Goal: Task Accomplishment & Management: Complete application form

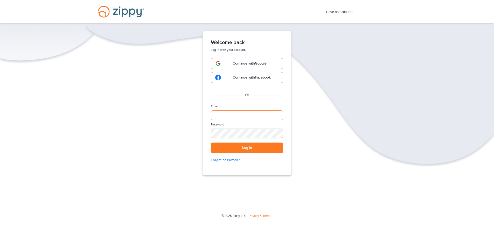
click at [229, 113] on input "Email" at bounding box center [247, 115] width 72 height 10
click at [259, 64] on span "Continue with Google" at bounding box center [246, 64] width 39 height 4
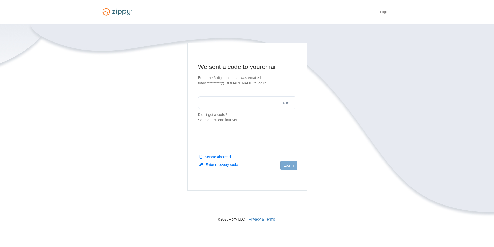
click at [227, 133] on main "**********" at bounding box center [246, 117] width 119 height 148
click at [216, 91] on section "**********" at bounding box center [247, 93] width 98 height 60
click at [215, 101] on input "text" at bounding box center [247, 102] width 98 height 12
type input "******"
click at [290, 167] on button "Log in" at bounding box center [288, 165] width 17 height 9
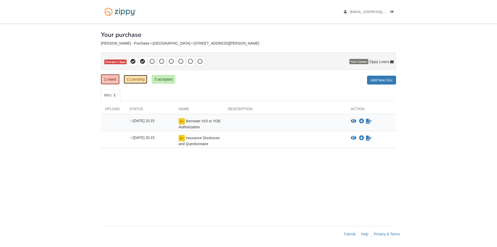
click at [127, 79] on link "11 pending" at bounding box center [136, 79] width 24 height 9
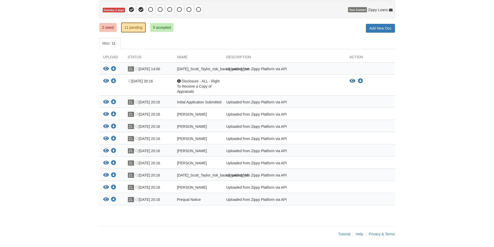
scroll to position [33, 0]
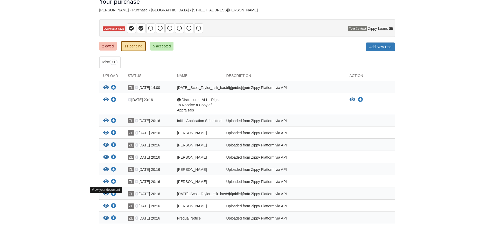
click at [107, 196] on icon "View 08-21-2025_Scott_Taylor_risk_based_pricing_h5" at bounding box center [106, 193] width 6 height 5
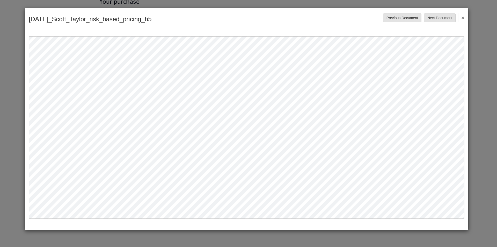
click at [463, 19] on button "×" at bounding box center [462, 17] width 6 height 9
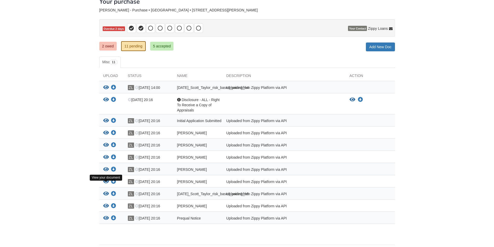
click at [106, 184] on icon "View Scott_Taylor_credit_authorization" at bounding box center [106, 181] width 6 height 5
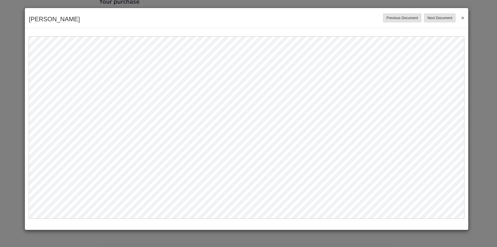
click at [463, 17] on button "×" at bounding box center [462, 17] width 6 height 9
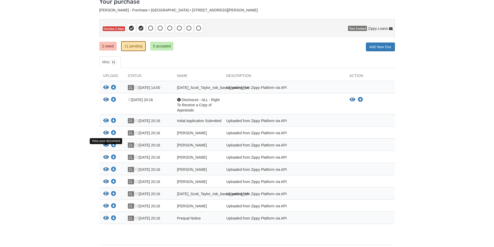
click at [105, 147] on icon "View Scott_Taylor_true_and_correct_consent" at bounding box center [106, 144] width 6 height 5
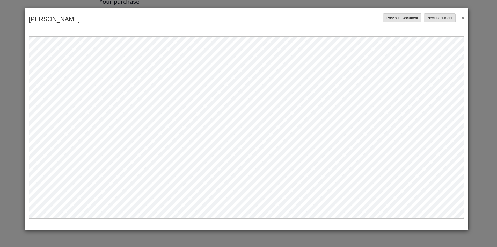
click at [463, 19] on button "×" at bounding box center [462, 17] width 6 height 9
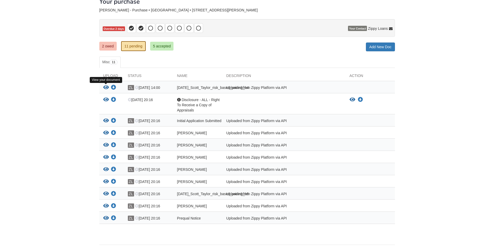
click at [106, 88] on icon "View 08-21-2025_Scott_Taylor_risk_based_pricing_h4" at bounding box center [106, 87] width 6 height 5
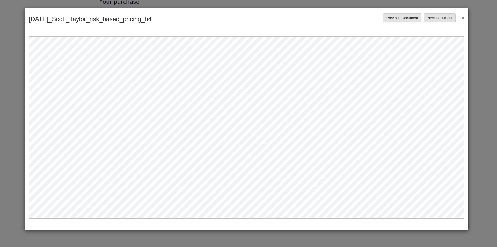
click at [463, 18] on button "×" at bounding box center [462, 17] width 6 height 9
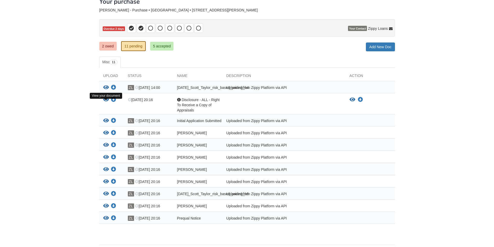
click at [106, 102] on icon "View Disclosure - ALL - Right To Receive a Copy of Appraisals" at bounding box center [106, 99] width 6 height 5
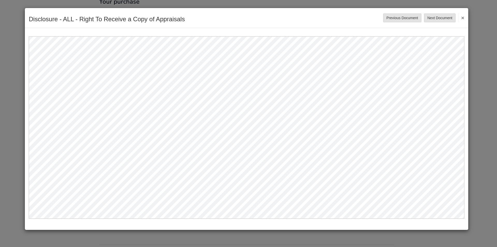
click at [463, 17] on button "×" at bounding box center [462, 17] width 6 height 9
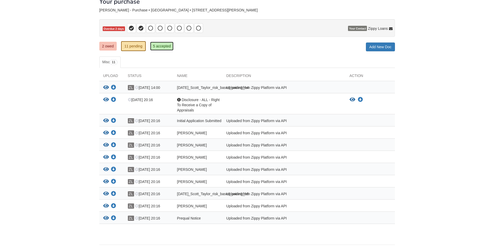
click at [160, 43] on link "5 accepted" at bounding box center [162, 46] width 24 height 9
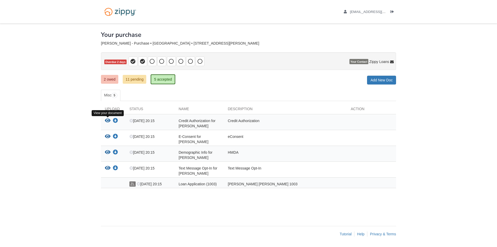
click at [110, 119] on icon "View Credit Authorization for Scott Taylor" at bounding box center [108, 120] width 6 height 5
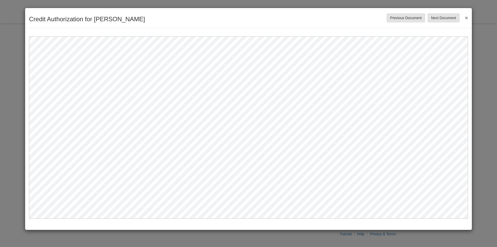
click at [467, 17] on button "×" at bounding box center [465, 17] width 6 height 9
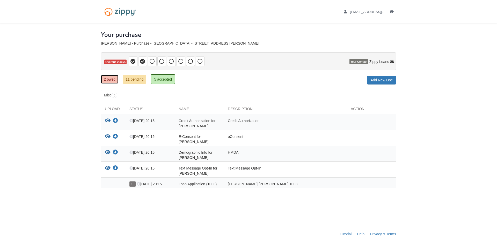
click at [108, 80] on link "2 owed" at bounding box center [109, 79] width 17 height 9
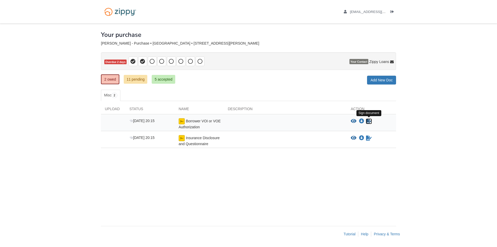
click at [368, 121] on icon "Sign Form" at bounding box center [369, 121] width 6 height 5
click at [367, 122] on icon "Waiting for your co-borrower to e-sign" at bounding box center [369, 121] width 6 height 5
